Goal: Task Accomplishment & Management: Manage account settings

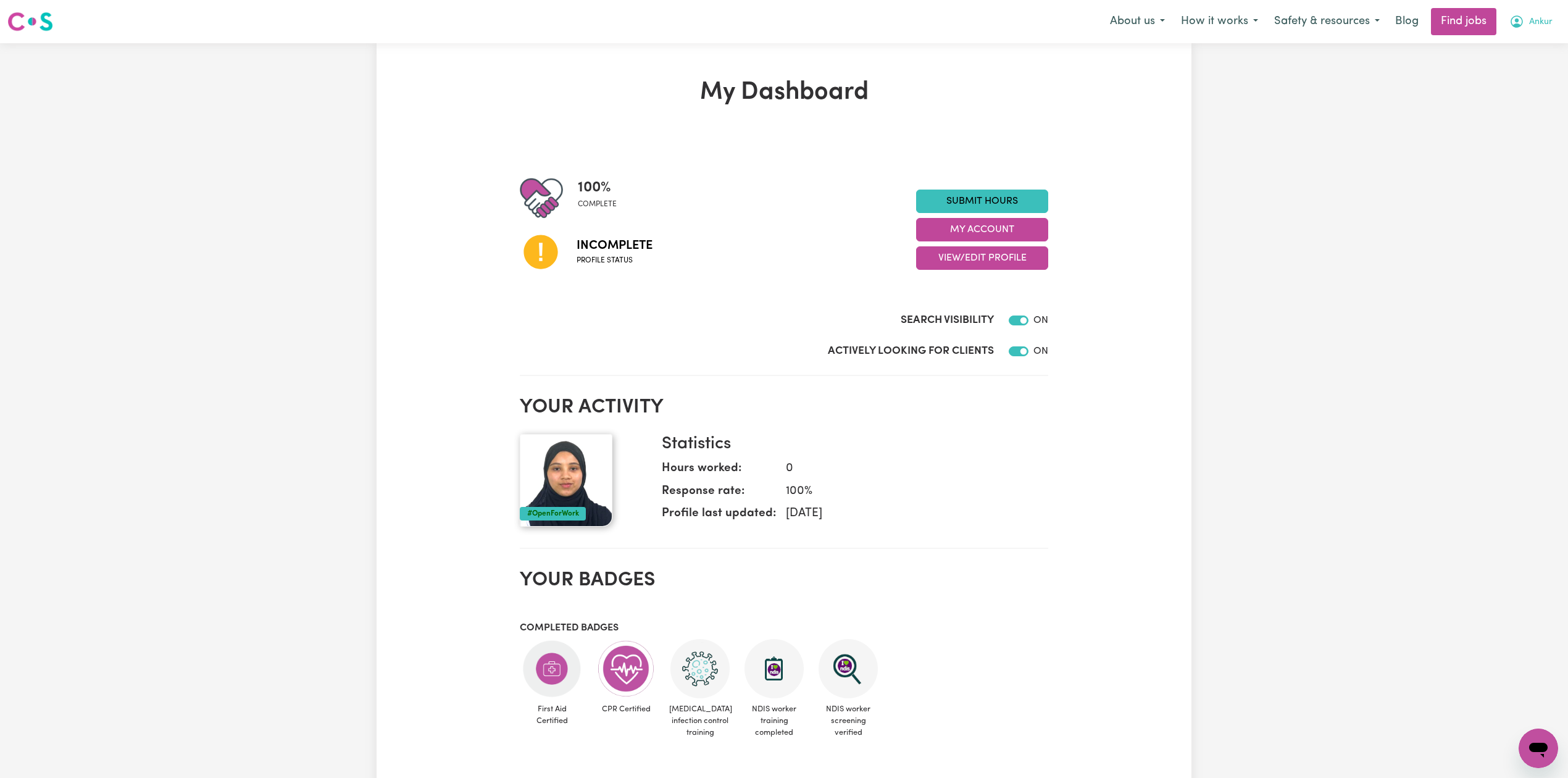
click at [1547, 28] on span "Ankur" at bounding box center [1540, 22] width 23 height 14
click at [1524, 98] on link "Logout" at bounding box center [1511, 94] width 98 height 23
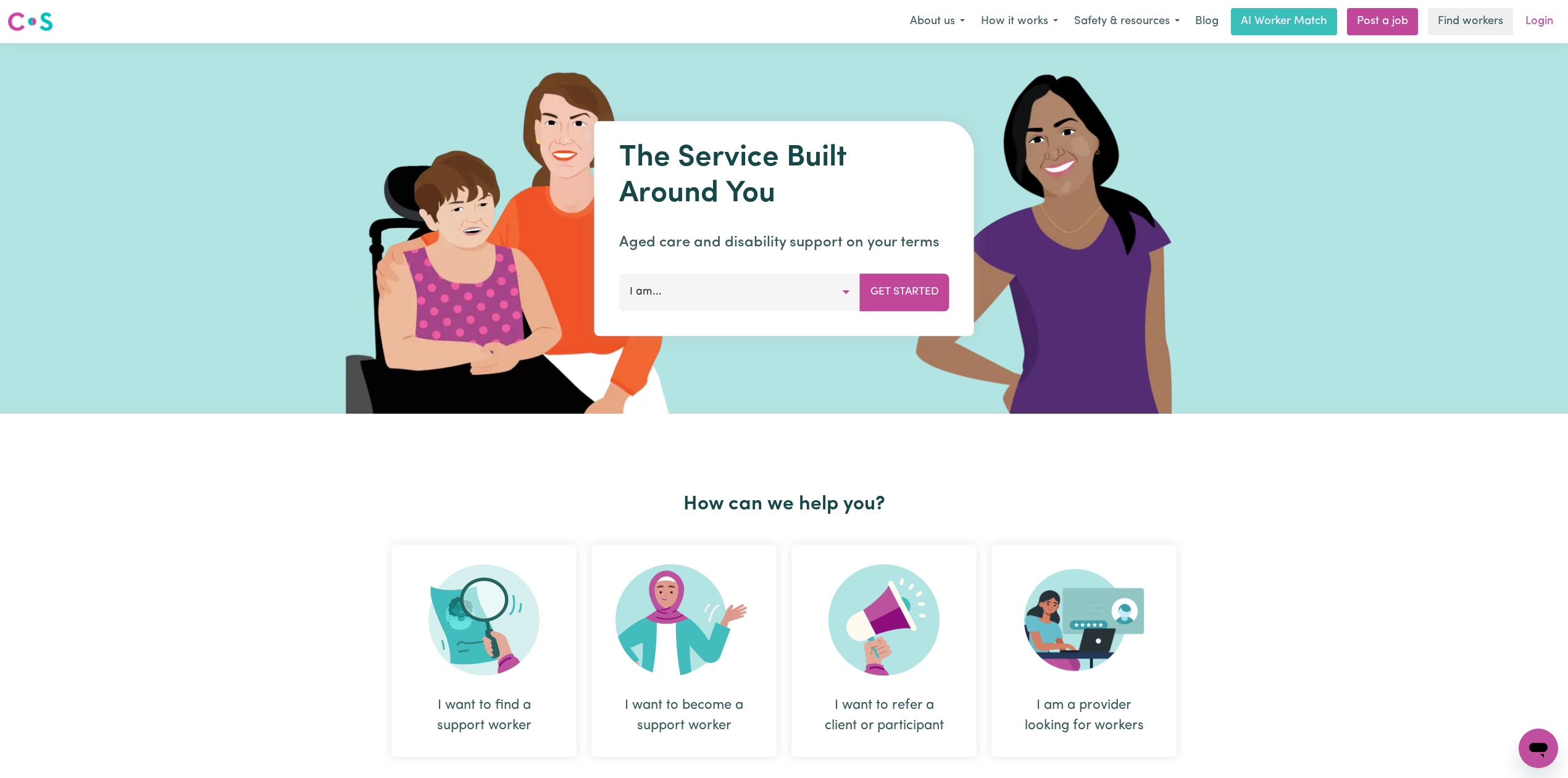
click at [1532, 25] on link "Login" at bounding box center [1540, 21] width 43 height 27
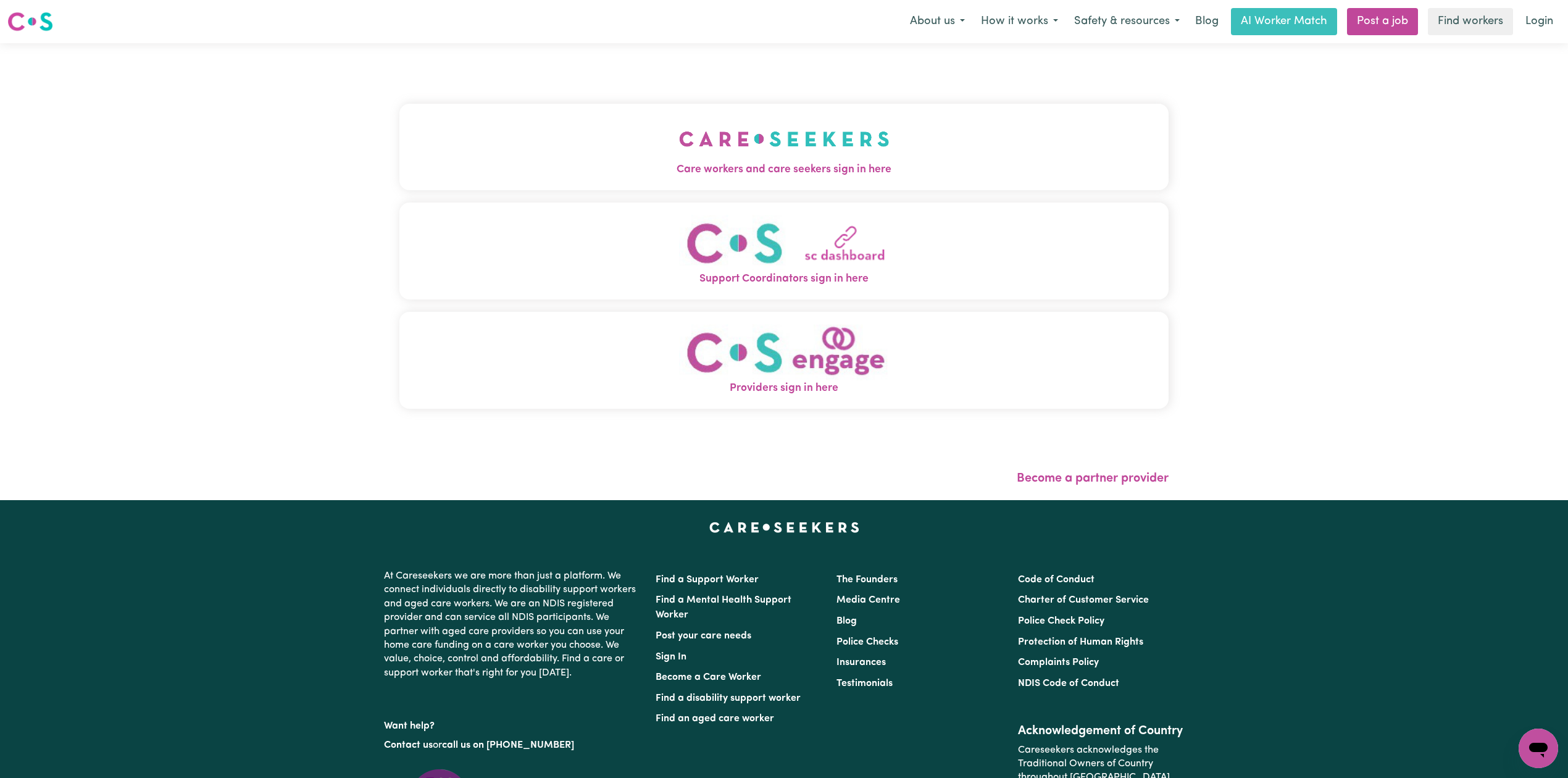
click at [700, 146] on div "Care workers and care seekers sign in here Support Coordinators sign in here Pr…" at bounding box center [784, 272] width 784 height 457
click at [679, 129] on img "Care workers and care seekers sign in here" at bounding box center [785, 139] width 210 height 45
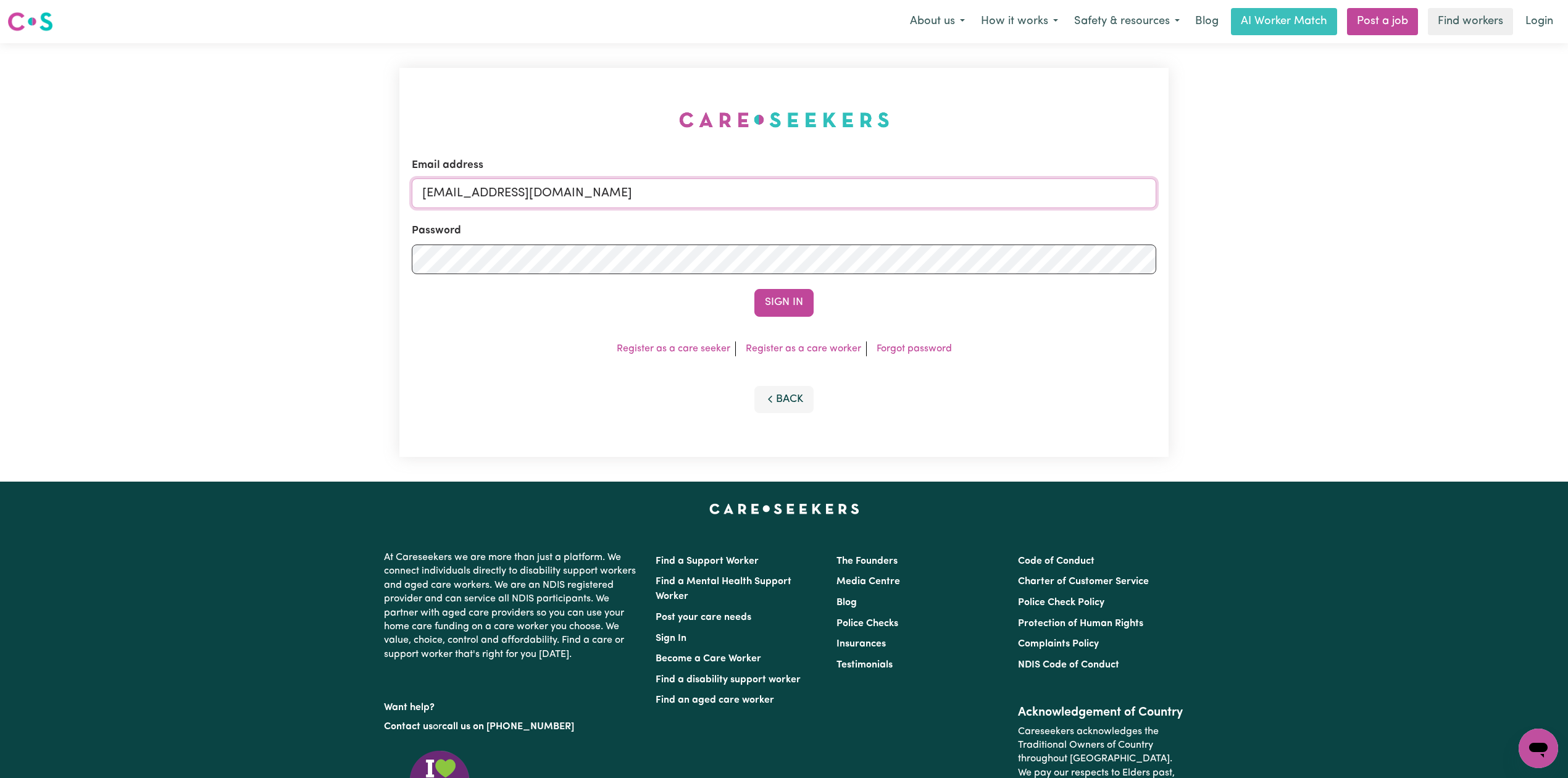
click at [532, 204] on input "[EMAIL_ADDRESS][DOMAIN_NAME]" at bounding box center [783, 193] width 744 height 30
drag, startPoint x: 487, startPoint y: 197, endPoint x: 863, endPoint y: 208, distance: 376.2
click at [863, 208] on form "Email address Superuser~[EMAIL_ADDRESS][DOMAIN_NAME] Password Sign In" at bounding box center [783, 237] width 744 height 160
type input "[EMAIL_ADDRESS][DOMAIN_NAME]"
click at [764, 287] on form "Email address [EMAIL_ADDRESS][DOMAIN_NAME] Password Sign In" at bounding box center [783, 237] width 744 height 160
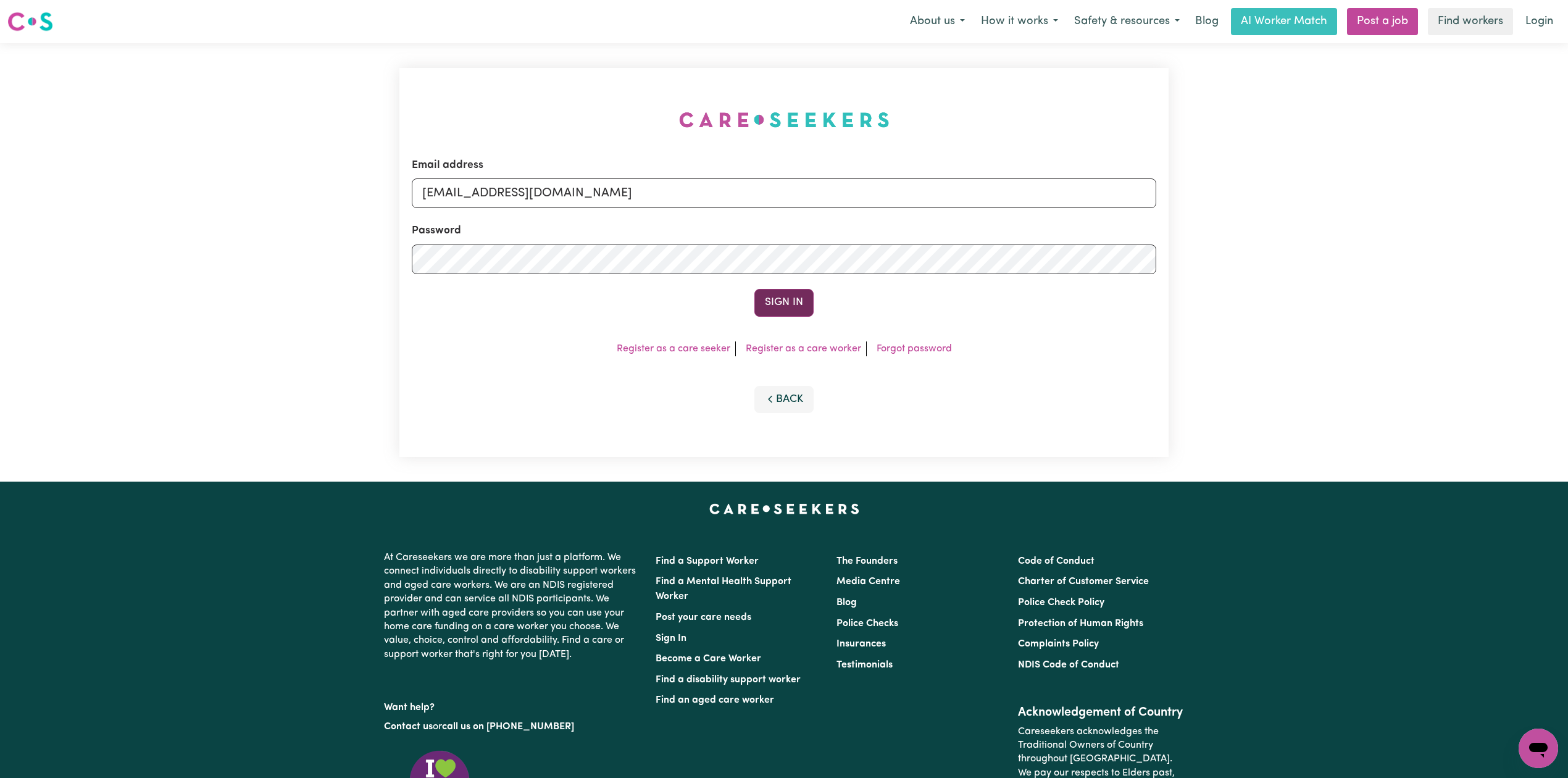
click at [776, 307] on button "Sign In" at bounding box center [784, 302] width 59 height 27
